Goal: Task Accomplishment & Management: Complete application form

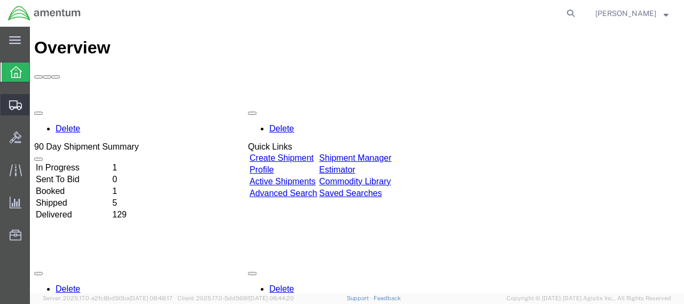
click at [0, 0] on span "Create Shipment" at bounding box center [0, 0] width 0 height 0
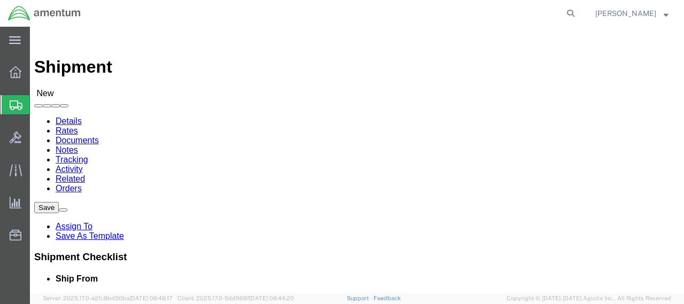
select select
click at [19, 73] on icon at bounding box center [16, 72] width 12 height 12
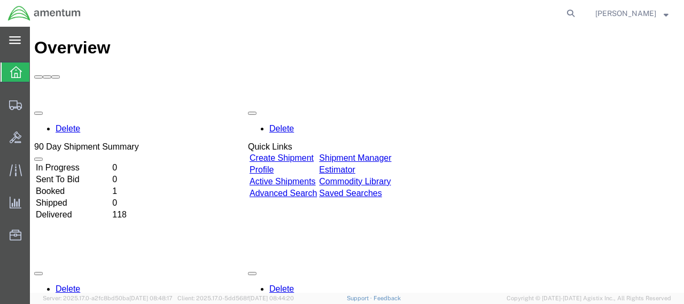
click at [12, 42] on icon at bounding box center [15, 40] width 12 height 8
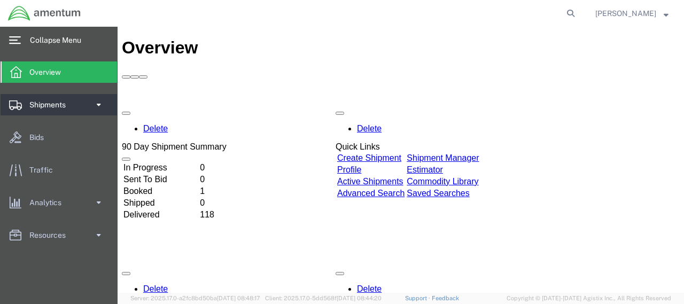
click at [97, 104] on span at bounding box center [98, 104] width 9 height 21
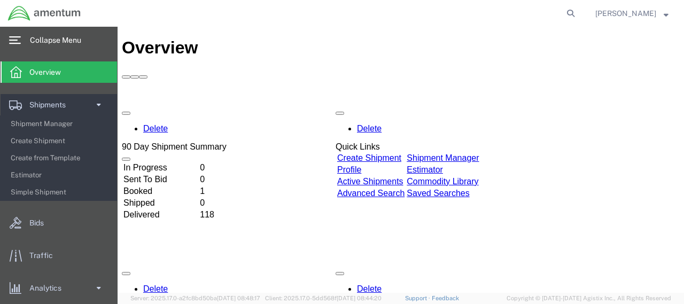
click at [169, 209] on td "Delivered" at bounding box center [160, 214] width 75 height 11
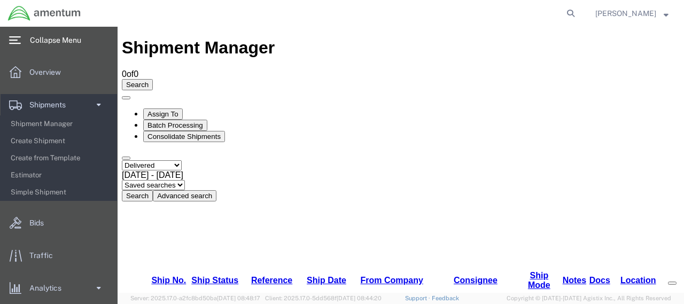
click at [122, 170] on icon at bounding box center [122, 174] width 0 height 9
click at [153, 190] on button "Search" at bounding box center [137, 195] width 31 height 11
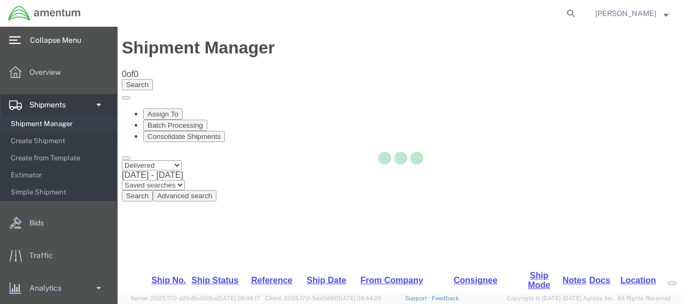
click at [49, 125] on span "Shipment Manager" at bounding box center [60, 123] width 99 height 21
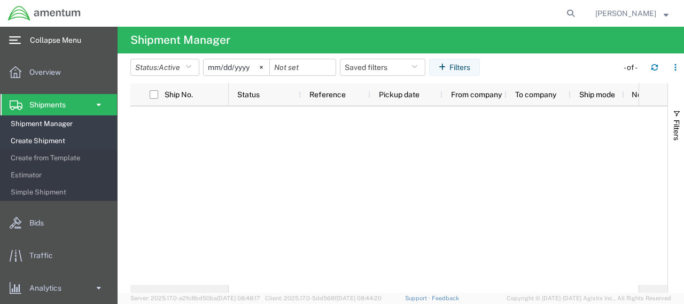
click at [55, 141] on span "Create Shipment" at bounding box center [60, 140] width 99 height 21
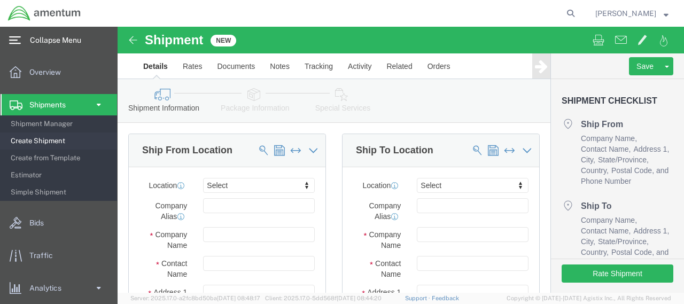
select select
click at [41, 124] on span "Shipment Manager" at bounding box center [60, 123] width 99 height 21
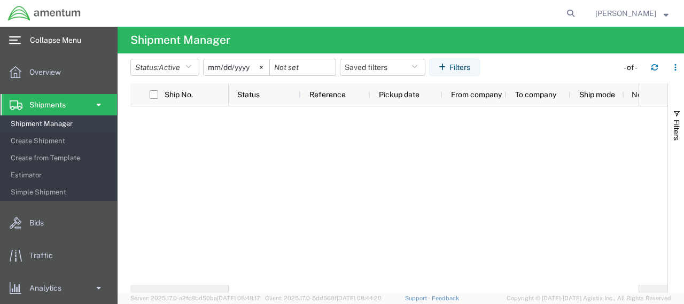
click at [94, 105] on span at bounding box center [98, 104] width 9 height 21
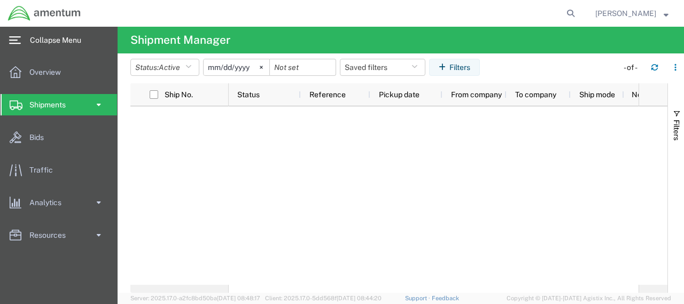
click at [53, 105] on span "Shipments" at bounding box center [51, 104] width 44 height 21
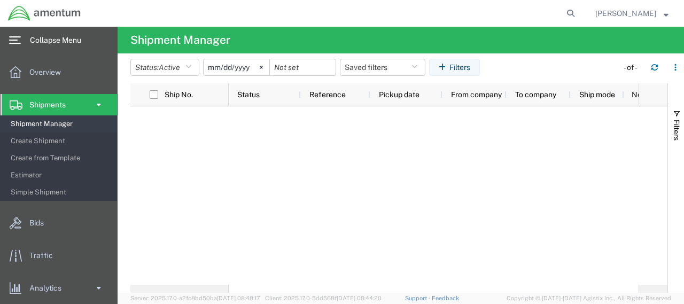
click at [42, 126] on span "Shipment Manager" at bounding box center [60, 123] width 99 height 21
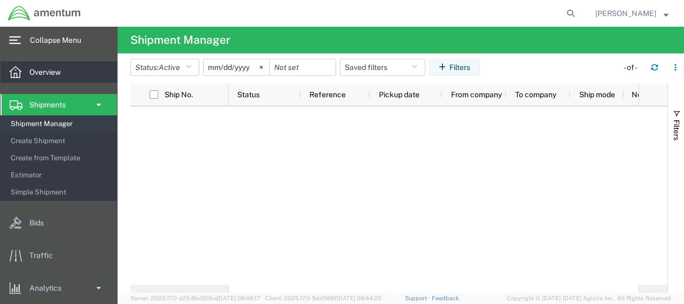
click at [51, 72] on span "Overview" at bounding box center [48, 71] width 39 height 21
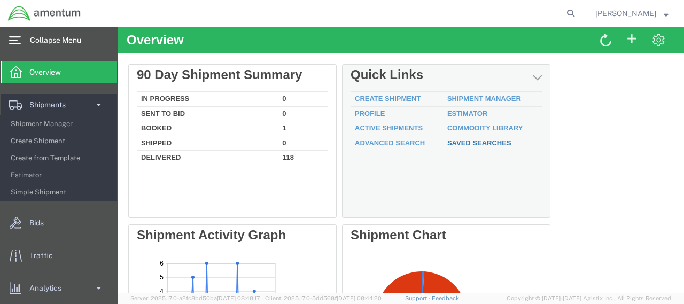
click at [465, 142] on link "Saved Searches" at bounding box center [479, 143] width 64 height 8
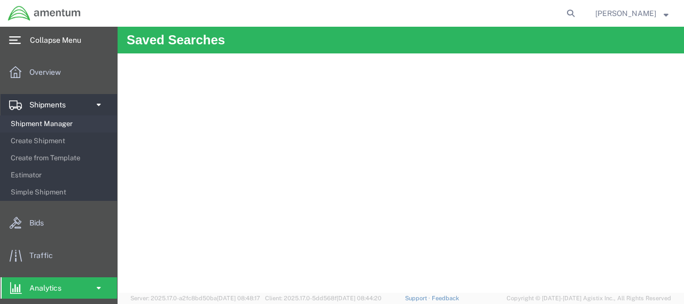
click at [43, 126] on span "Shipment Manager" at bounding box center [60, 123] width 99 height 21
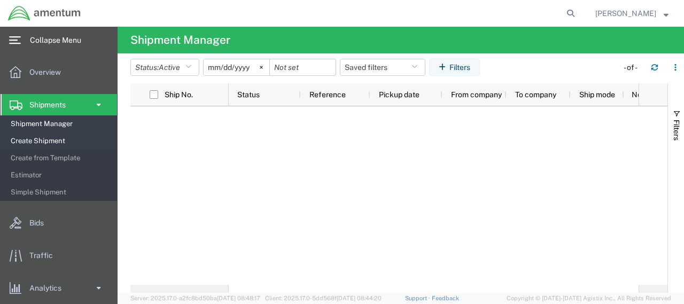
click at [40, 139] on span "Create Shipment" at bounding box center [60, 140] width 99 height 21
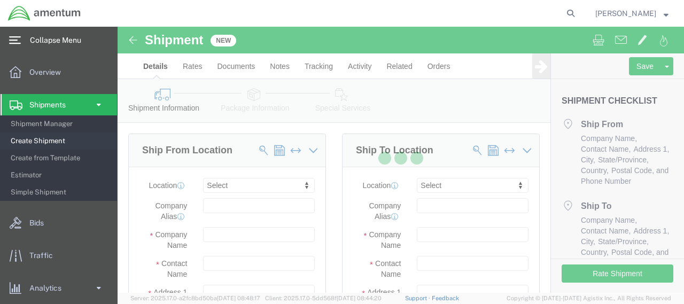
select select
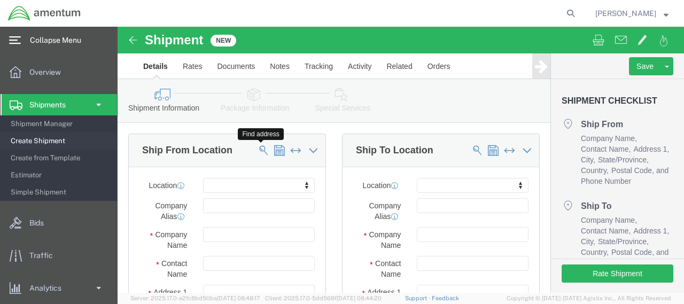
click span
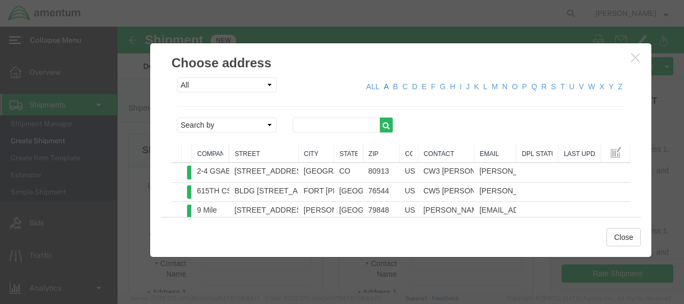
click link "A"
click link "J"
click link "S"
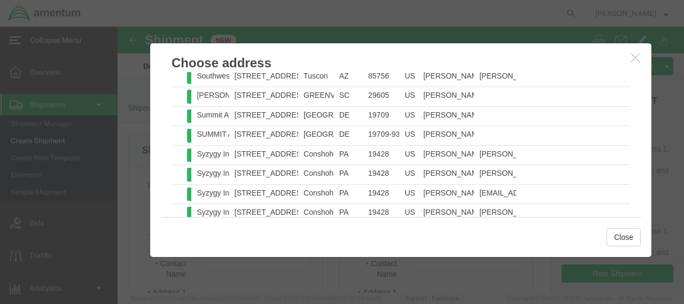
scroll to position [403, 0]
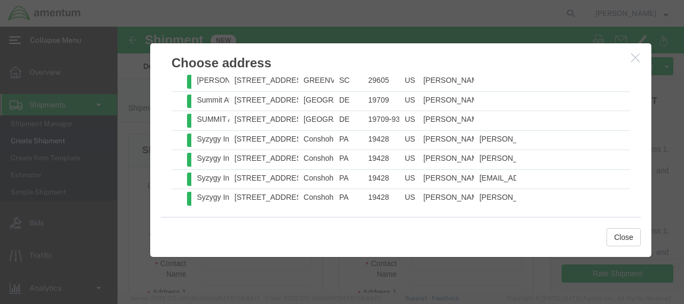
click icon "button"
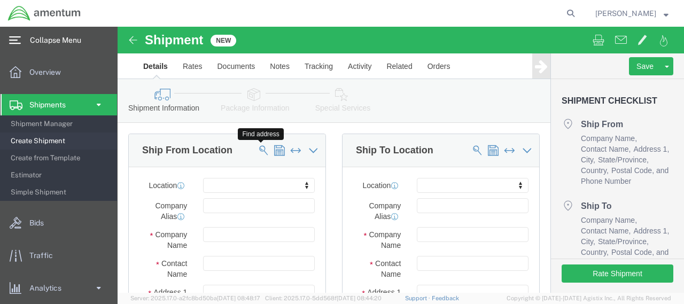
click span
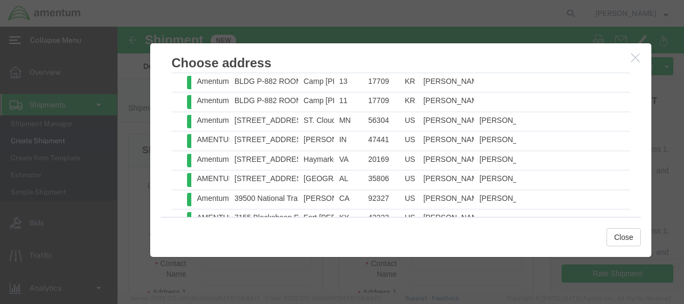
scroll to position [1367, 0]
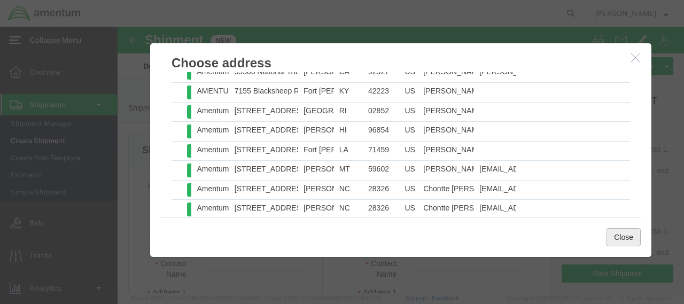
click button "Close"
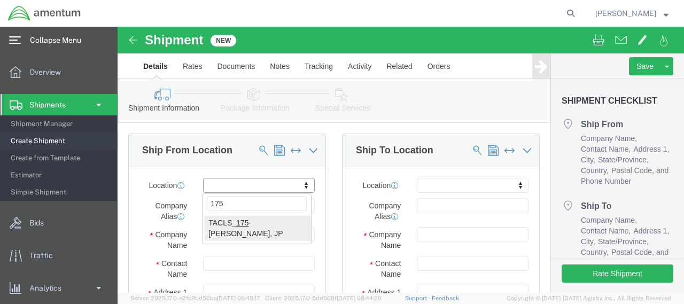
type input "175"
select select "60371"
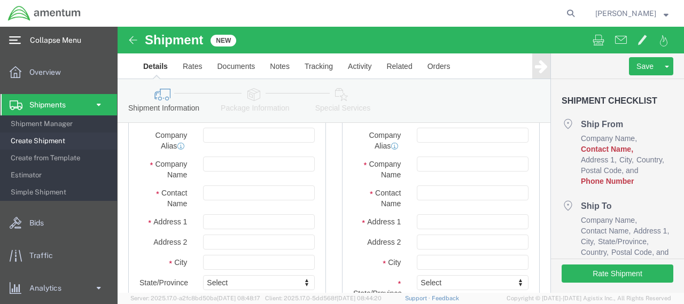
scroll to position [53, 0]
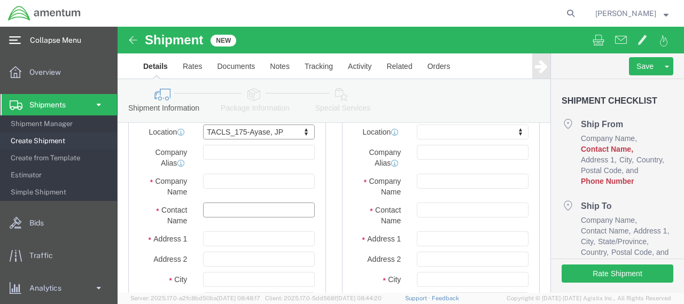
click input "text"
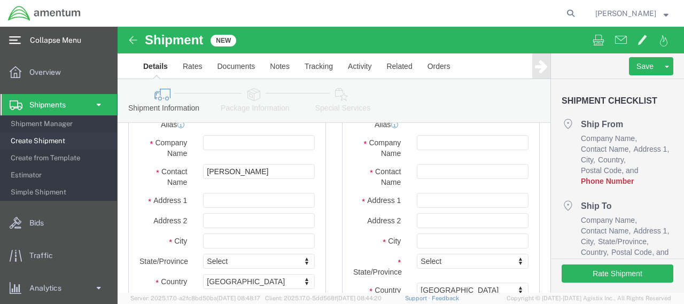
scroll to position [107, 0]
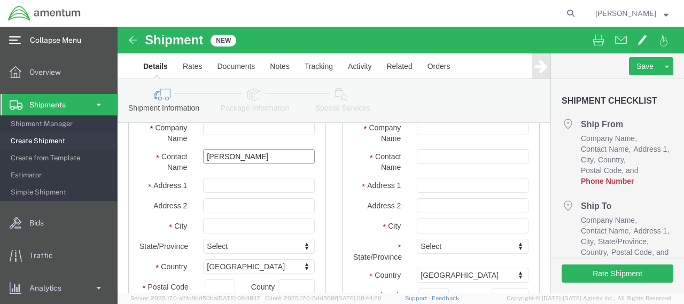
click input "[PERSON_NAME]"
type input "[PERSON_NAME]"
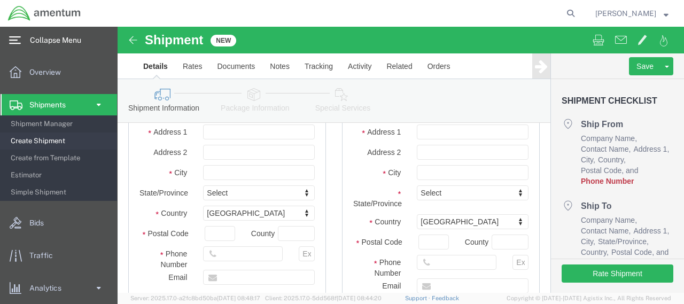
scroll to position [214, 0]
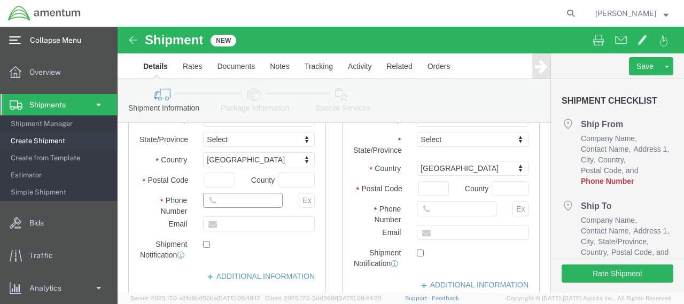
click input "text"
click input "2645464"
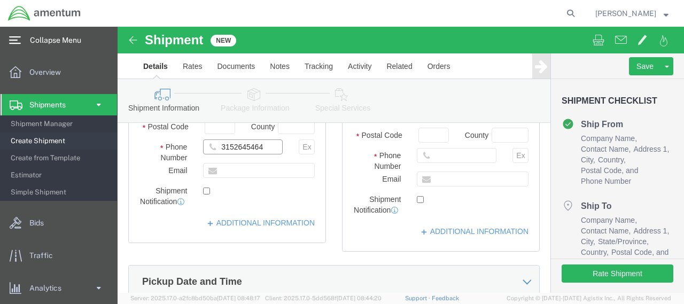
type input "3152645464"
click label
click input "checkbox"
checkbox input "true"
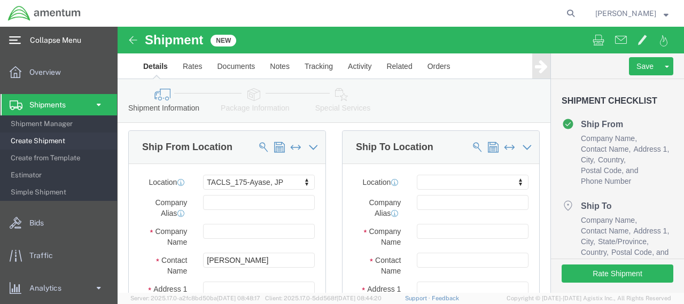
scroll to position [0, 0]
